Goal: Task Accomplishment & Management: Manage account settings

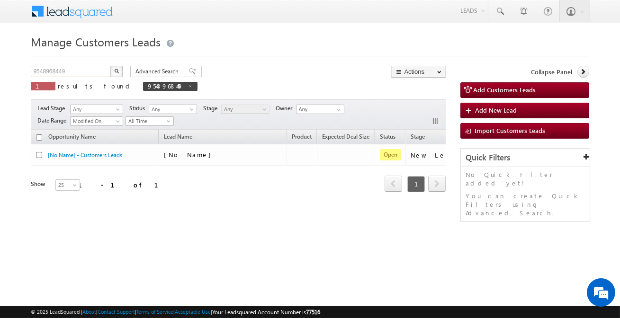
click at [91, 70] on input "9548968449" at bounding box center [71, 71] width 81 height 11
paste input "896082"
type input "896082"
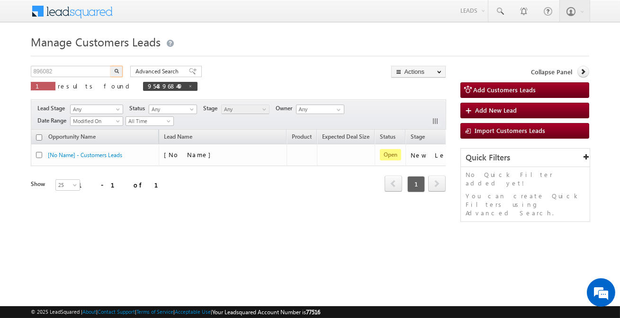
click at [116, 71] on img "button" at bounding box center [116, 71] width 5 height 5
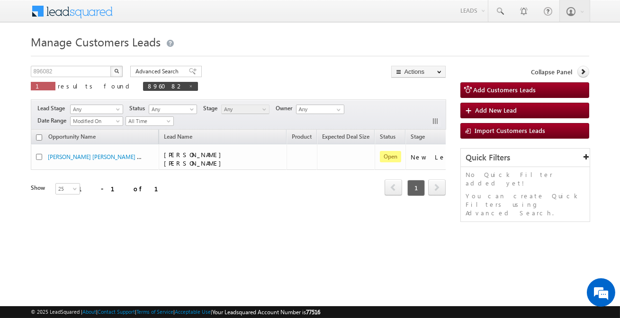
scroll to position [0, 79]
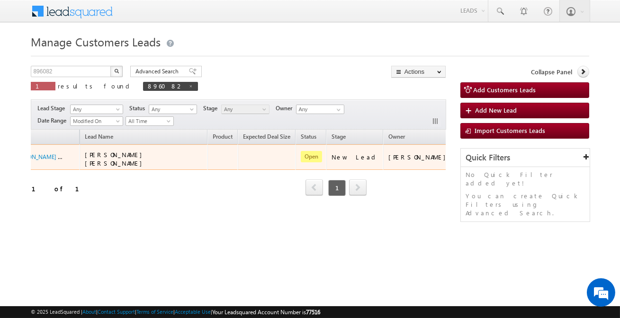
click at [403, 161] on td "[PERSON_NAME]" at bounding box center [418, 157] width 71 height 26
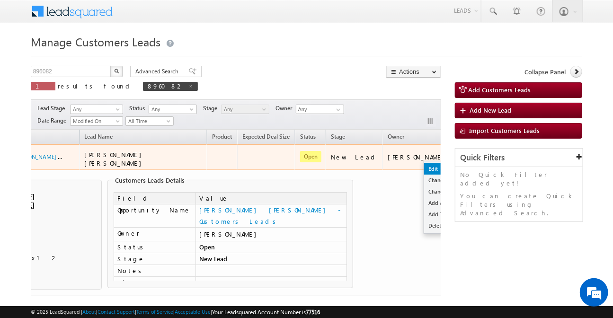
click at [424, 166] on link "Edit" at bounding box center [447, 168] width 47 height 11
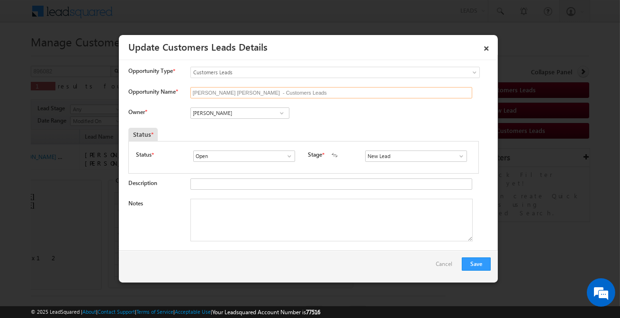
click at [247, 93] on input "Sarvan Jawahar Lal - Customers Leads" at bounding box center [331, 92] width 282 height 11
paste input "undar Bai Jhajhot"
type input "Sundar Bai Jhajhot"
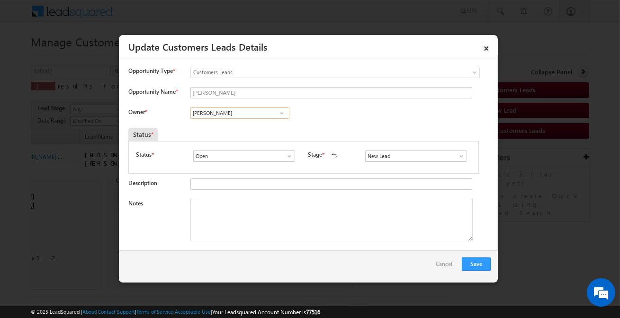
click at [250, 115] on input "[PERSON_NAME]" at bounding box center [239, 112] width 99 height 11
paste input "Apurav Shukla"
type input "Apurav Shukla"
click at [384, 157] on input "New Lead" at bounding box center [416, 156] width 102 height 11
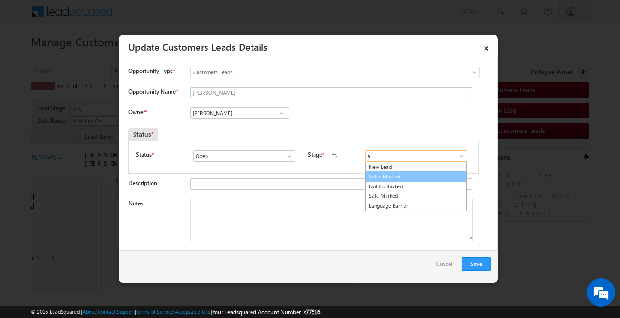
click at [381, 175] on link "Sales Marked" at bounding box center [415, 176] width 101 height 11
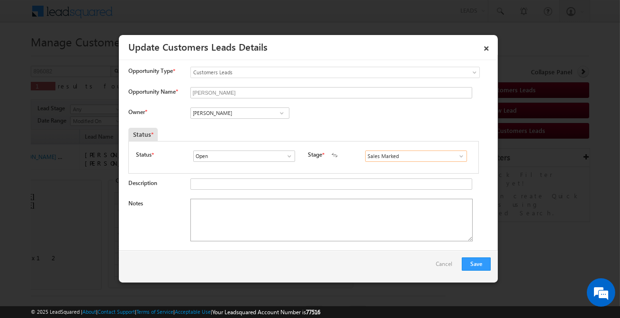
type input "Sales Marked"
click at [297, 215] on textarea "Notes" at bounding box center [331, 220] width 282 height 43
paste textarea "Customer required 3 lakh top-up loan"
type textarea "Customer required 3 lakh top-up loan"
click at [474, 266] on button "Save" at bounding box center [475, 263] width 29 height 13
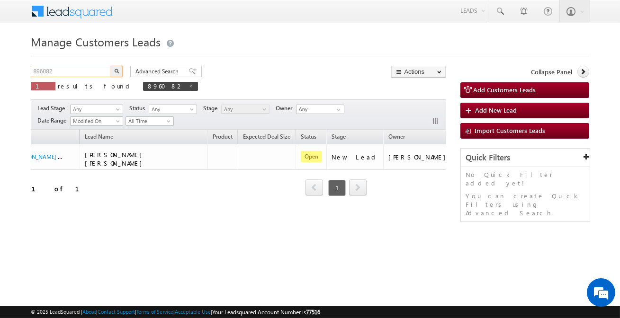
click at [81, 67] on input "896082" at bounding box center [71, 71] width 81 height 11
paste input "7047975560"
click at [81, 67] on input "7047975560" at bounding box center [71, 71] width 81 height 11
type input "7047975560"
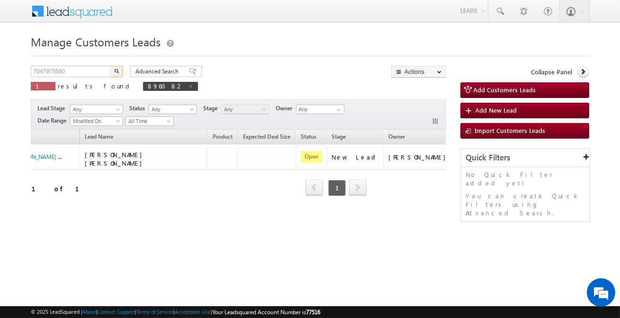
click at [124, 72] on div "Advanced Search Advanced search results" at bounding box center [162, 71] width 79 height 11
click at [118, 73] on button "button" at bounding box center [116, 71] width 12 height 11
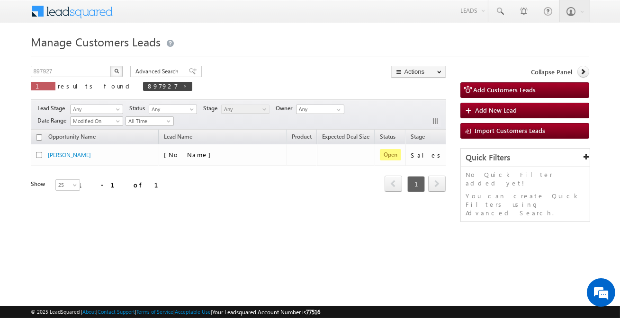
scroll to position [0, 74]
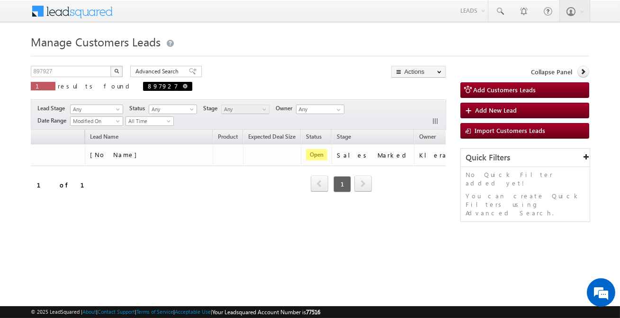
click at [183, 88] on span at bounding box center [185, 86] width 5 height 5
type input "Search Customers Leads"
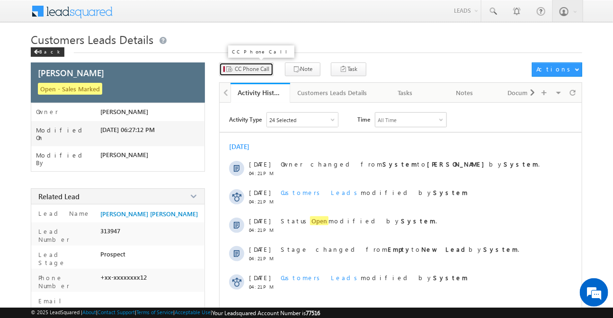
click at [252, 75] on button "CC Phone Call" at bounding box center [246, 69] width 54 height 14
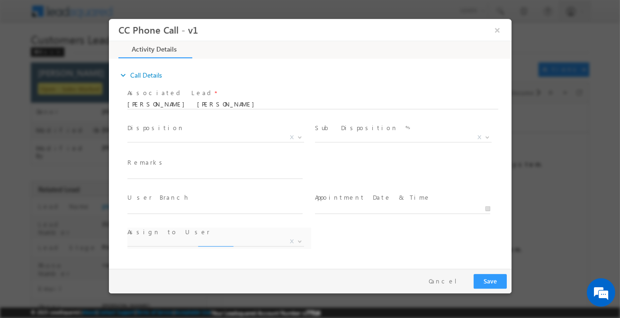
click at [222, 106] on div at bounding box center [312, 103] width 371 height 8
select select "ajay.chapari@sgrlimited.in"
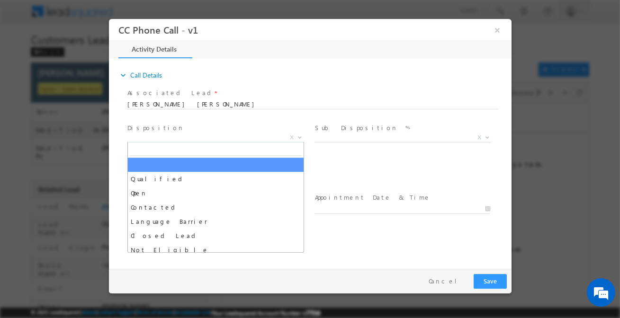
click at [219, 135] on span "X" at bounding box center [215, 137] width 177 height 9
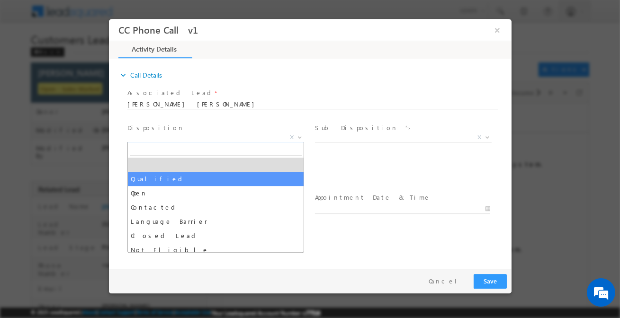
select select "Qualified"
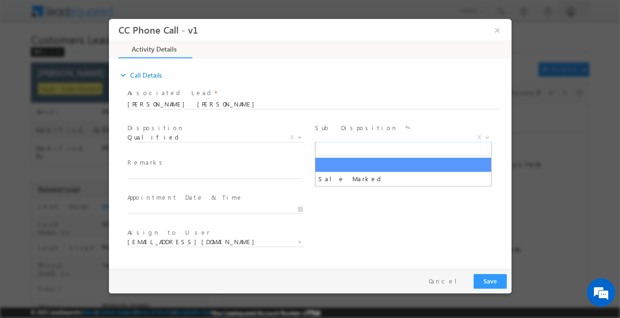
click at [338, 139] on span "X" at bounding box center [402, 137] width 177 height 9
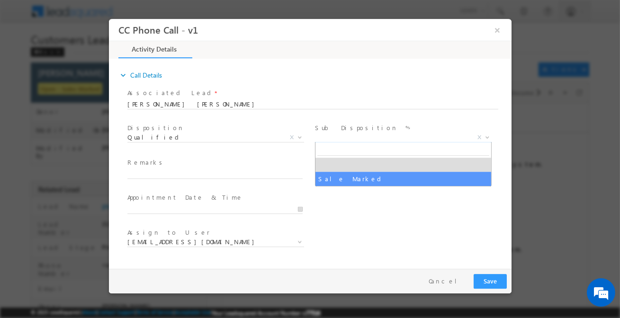
select select "Sale Marked"
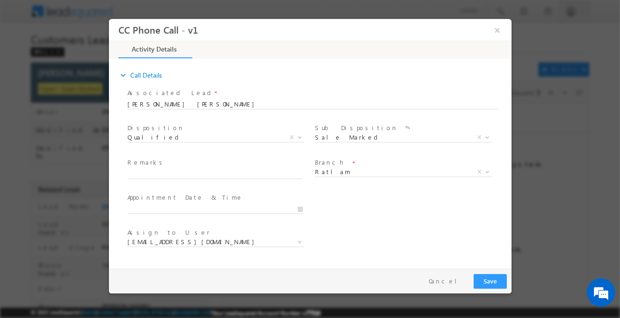
drag, startPoint x: 257, startPoint y: 168, endPoint x: 251, endPoint y: 173, distance: 7.8
click at [257, 168] on div "Remarks *" at bounding box center [219, 169] width 184 height 22
click at [251, 173] on input "text" at bounding box center [214, 173] width 175 height 9
paste input "Customer required 3 lakh top-up loan"
type input "Customer required 3 lakh top-up loan"
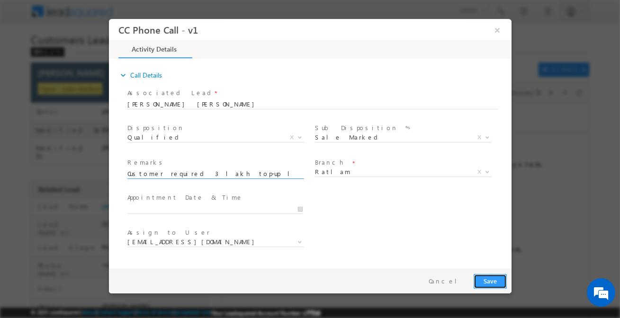
click at [487, 283] on button "Save" at bounding box center [489, 281] width 33 height 15
